Goal: Navigation & Orientation: Find specific page/section

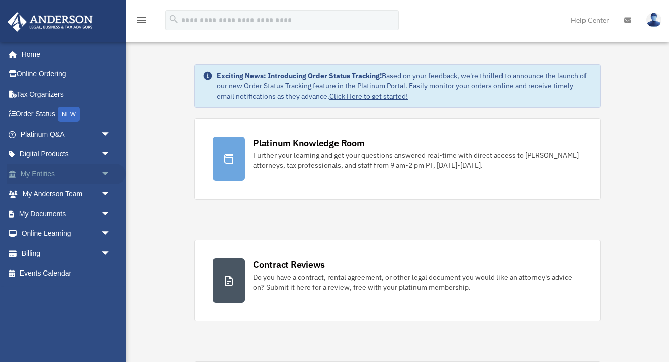
click at [58, 172] on link "My Entities arrow_drop_down" at bounding box center [66, 174] width 119 height 20
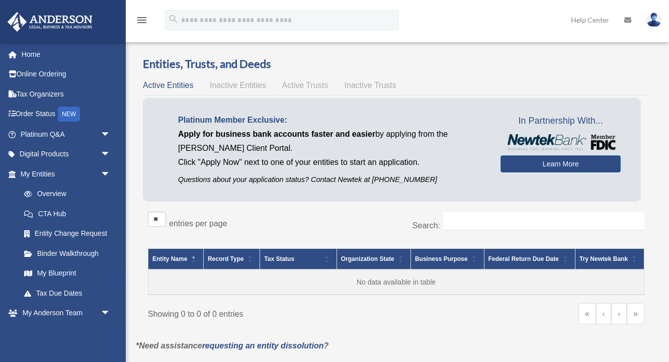
click at [243, 85] on span "Inactive Entities" at bounding box center [238, 85] width 56 height 9
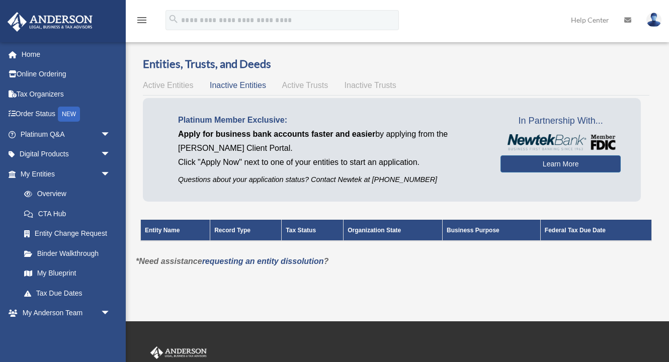
click at [165, 83] on span "Active Entities" at bounding box center [168, 85] width 50 height 9
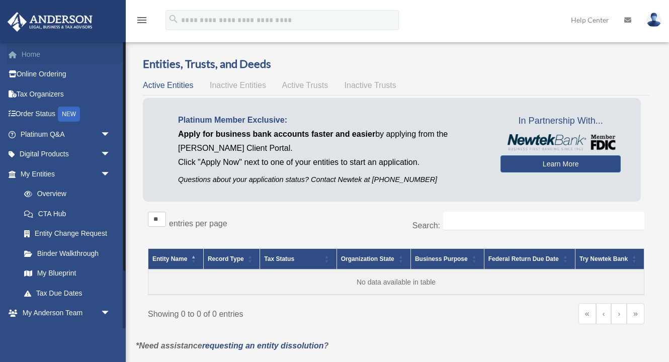
click at [41, 56] on link "Home" at bounding box center [66, 54] width 119 height 20
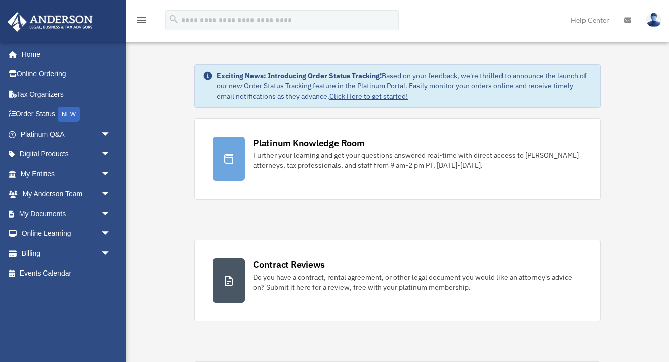
click at [655, 21] on img at bounding box center [653, 20] width 15 height 15
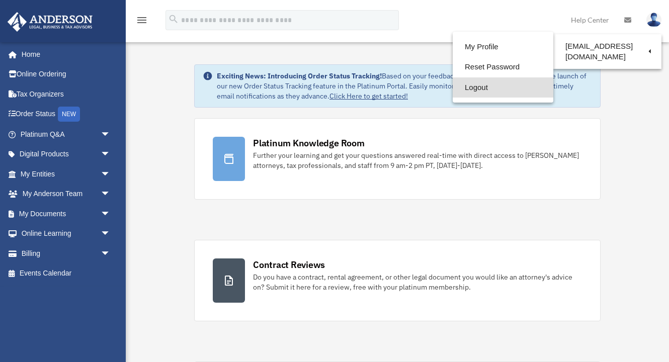
click at [478, 86] on link "Logout" at bounding box center [502, 87] width 101 height 21
